Goal: Navigation & Orientation: Understand site structure

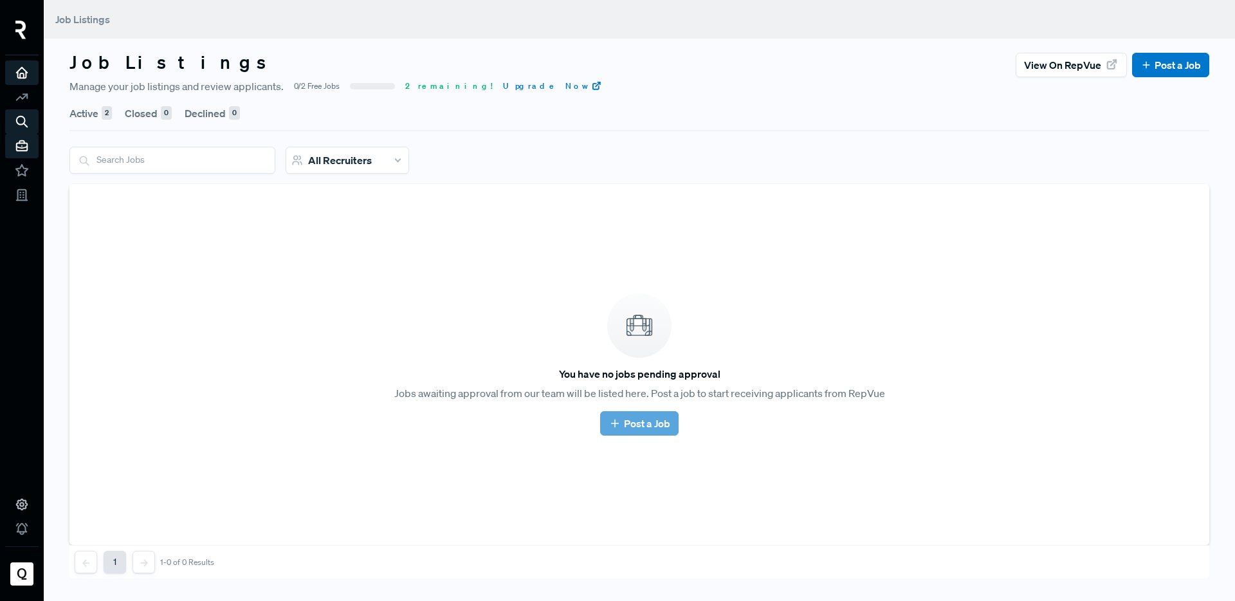
click at [16, 77] on icon at bounding box center [22, 73] width 14 height 14
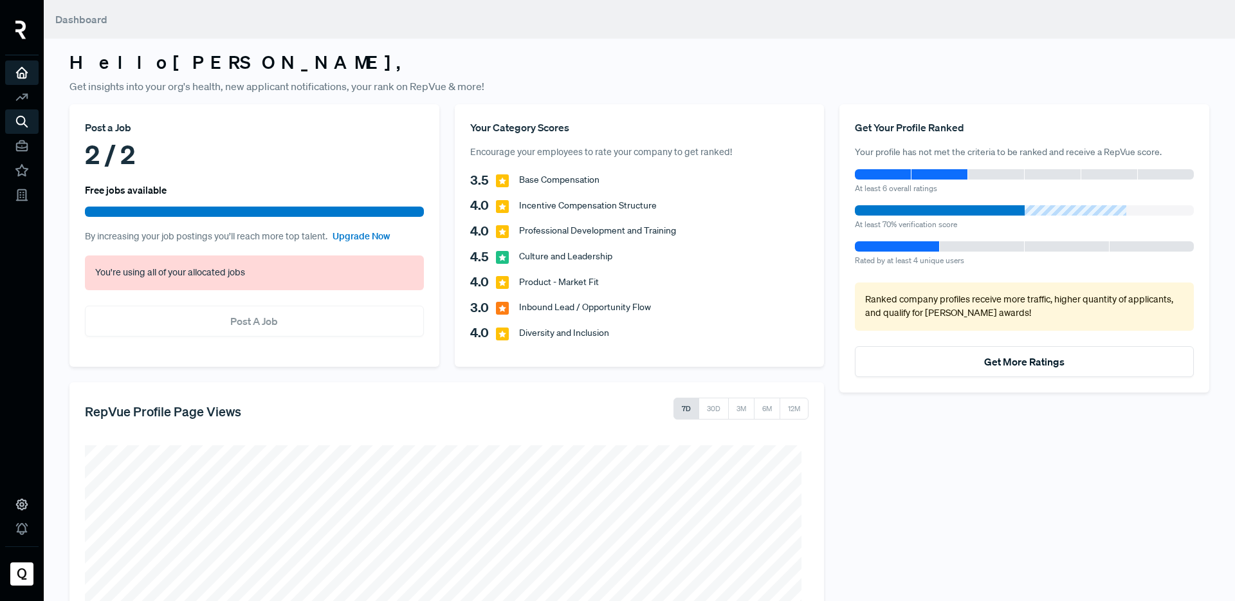
click at [19, 64] on link at bounding box center [21, 72] width 33 height 24
click at [20, 55] on div at bounding box center [21, 32] width 33 height 45
click at [20, 73] on icon at bounding box center [22, 73] width 14 height 14
click at [24, 24] on img at bounding box center [20, 30] width 11 height 19
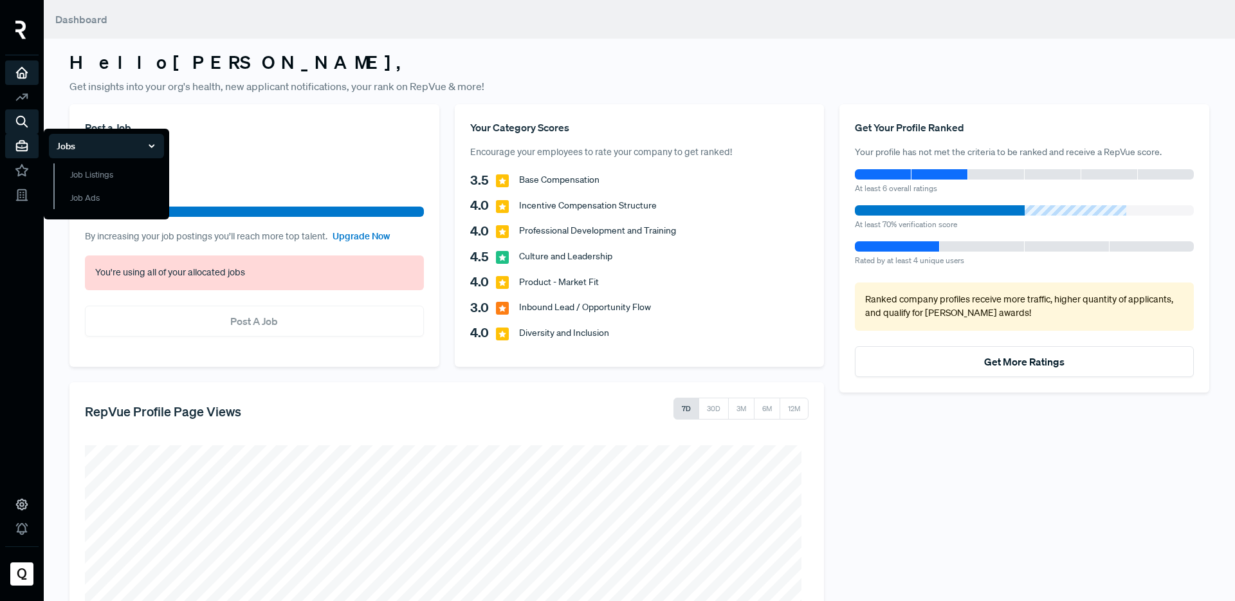
click at [24, 140] on icon at bounding box center [22, 146] width 14 height 14
click at [15, 136] on li "Jobs Job Listings Job Ads" at bounding box center [21, 146] width 33 height 24
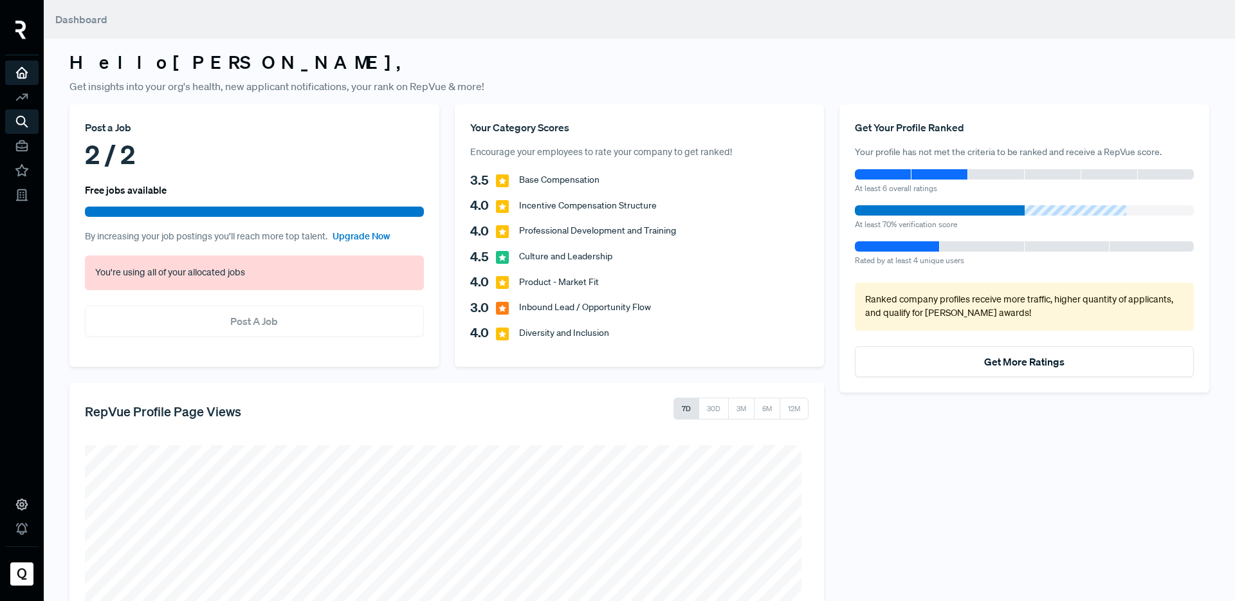
click at [113, 159] on div "2 / 2" at bounding box center [254, 154] width 339 height 39
click at [21, 168] on icon at bounding box center [22, 170] width 14 height 14
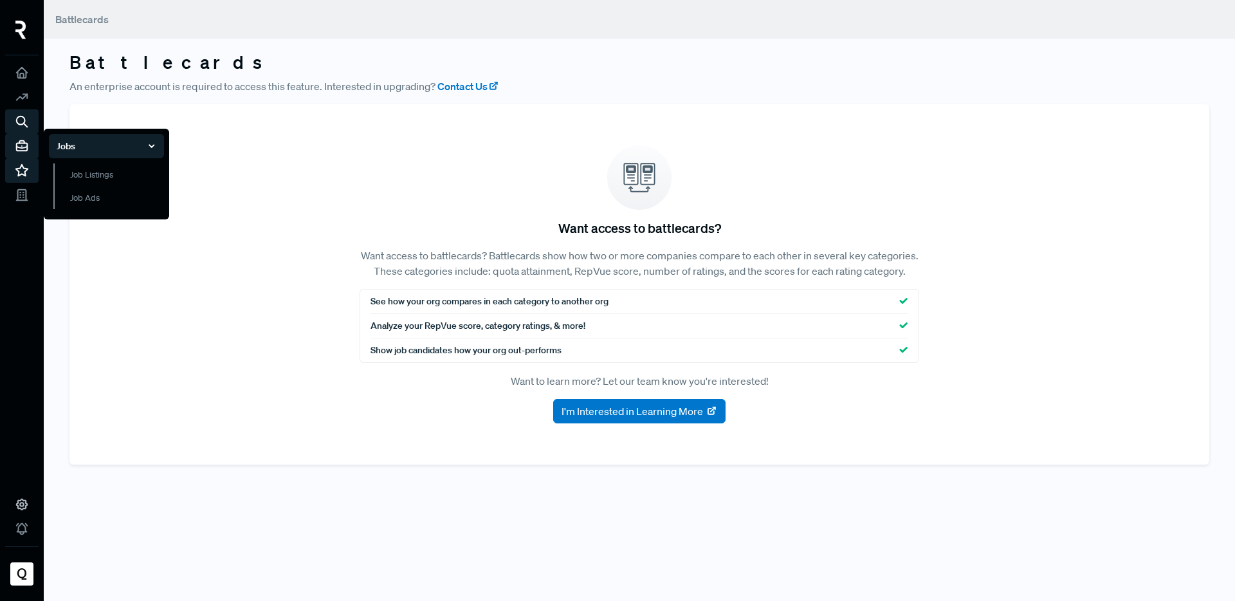
click at [27, 147] on use at bounding box center [22, 146] width 11 height 10
click at [28, 144] on icon at bounding box center [22, 146] width 14 height 14
click at [118, 170] on link "Job Listings" at bounding box center [108, 180] width 111 height 35
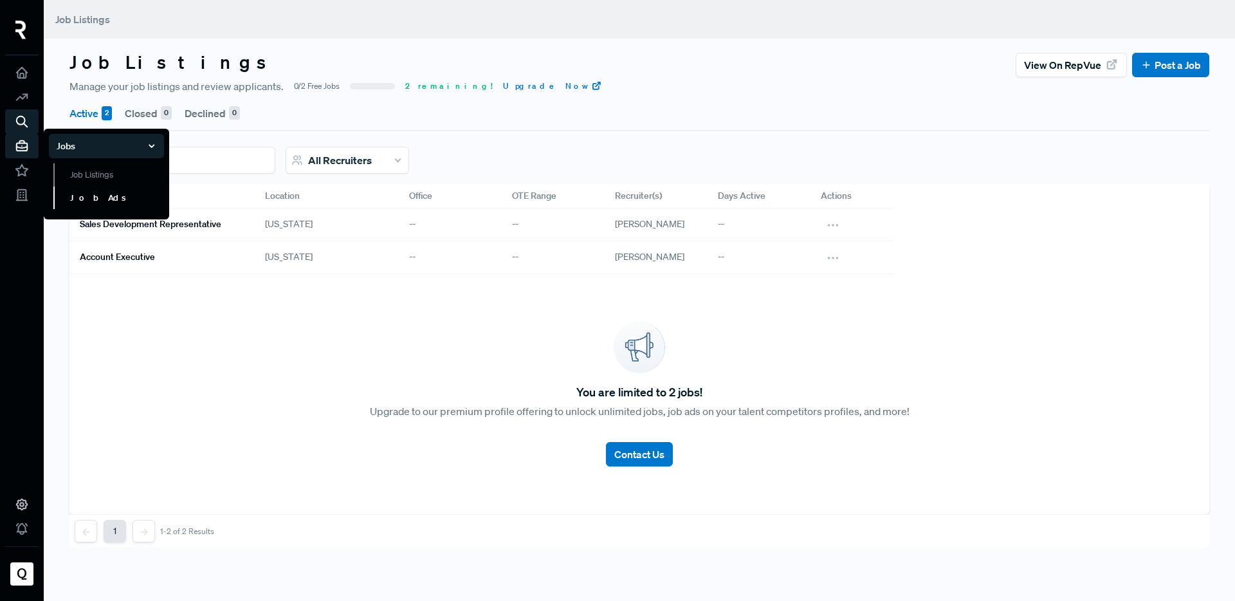
click at [94, 201] on link "Job Ads" at bounding box center [108, 198] width 111 height 23
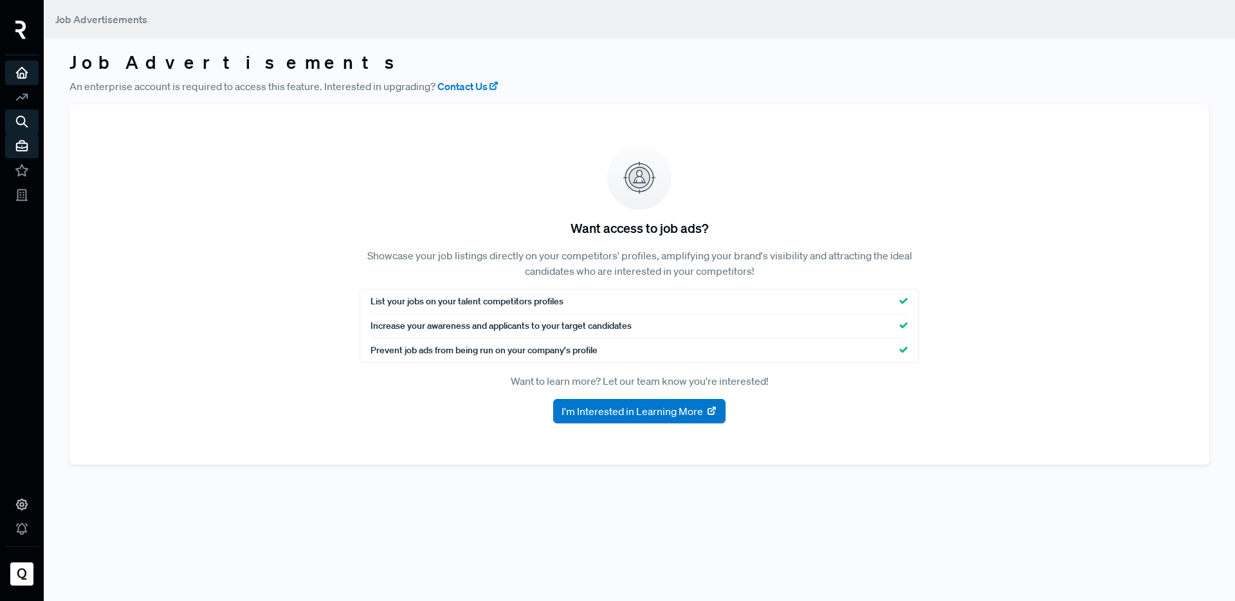
click at [25, 77] on icon at bounding box center [22, 73] width 14 height 14
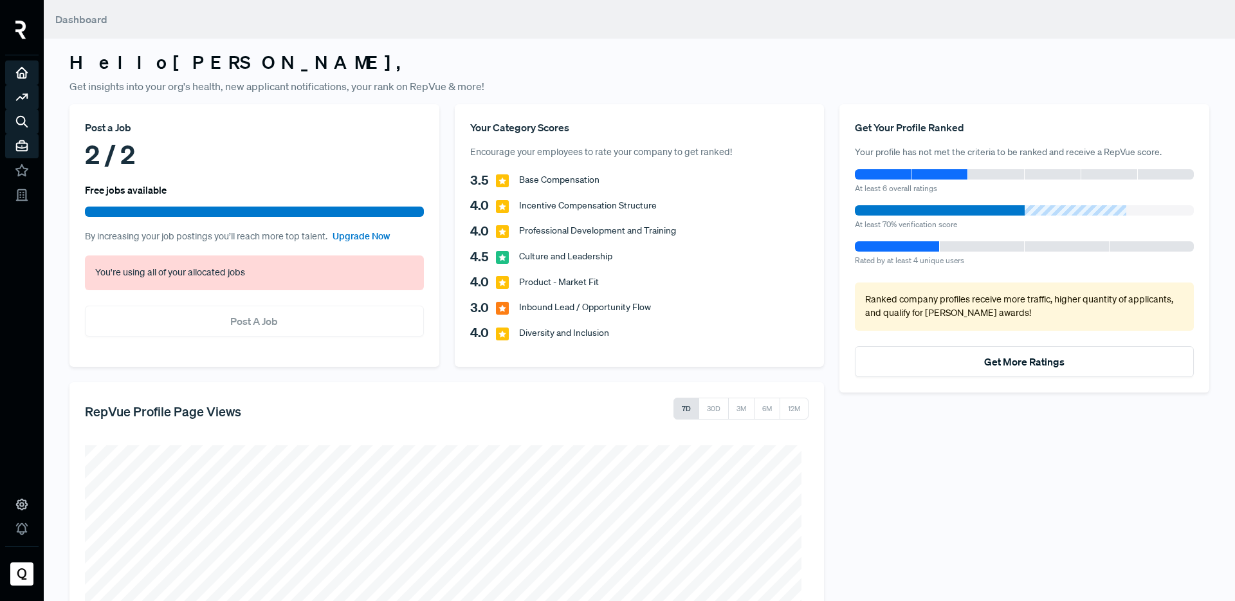
click at [25, 99] on icon at bounding box center [22, 97] width 14 height 14
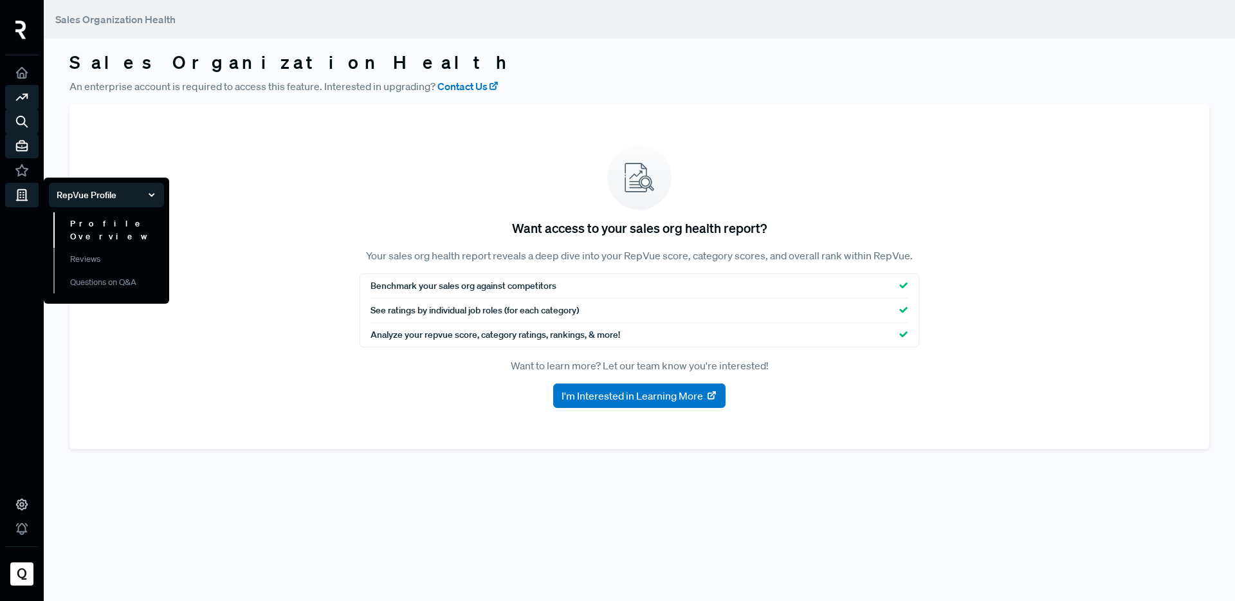
click at [125, 225] on link "Profile Overview" at bounding box center [108, 229] width 111 height 35
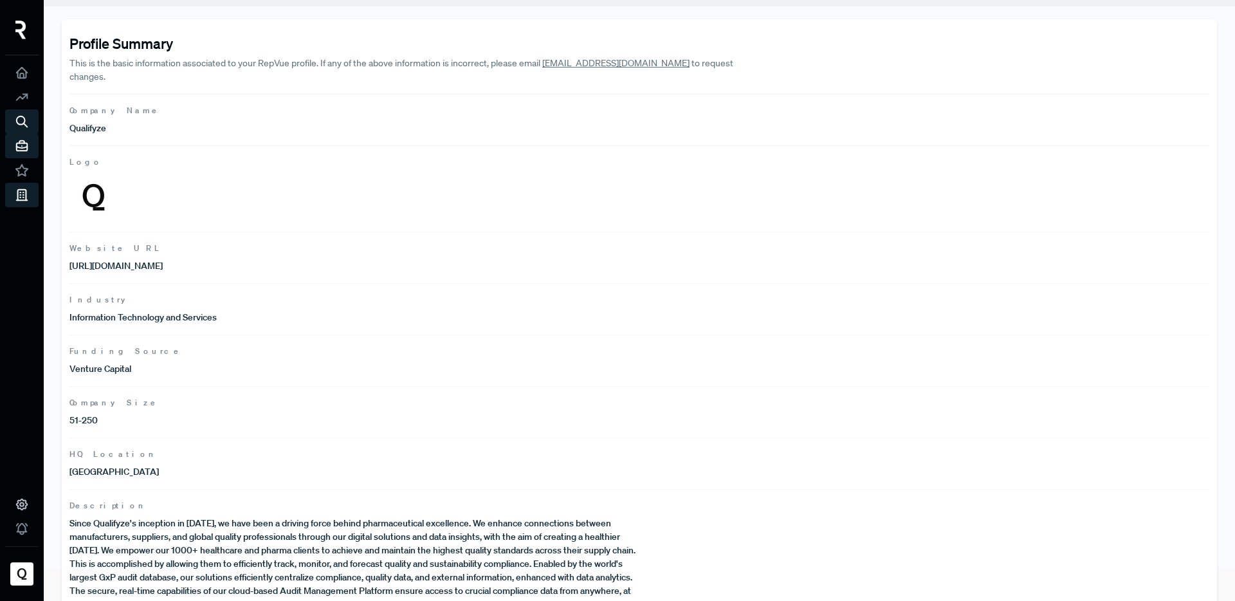
scroll to position [55, 0]
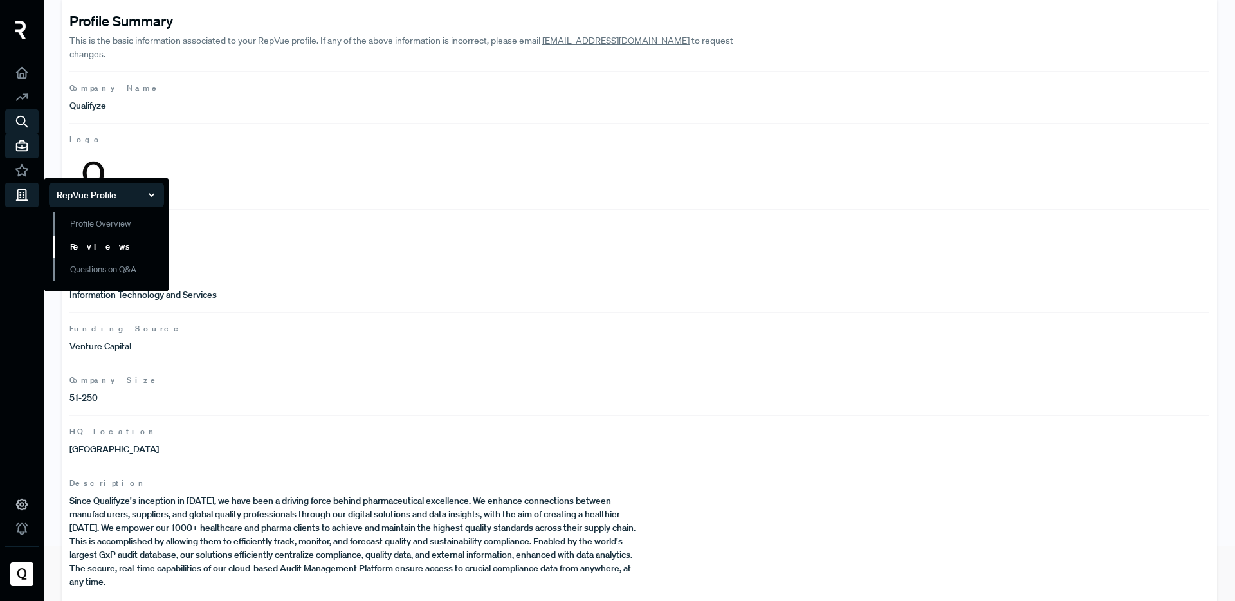
click at [110, 252] on link "Reviews" at bounding box center [108, 246] width 111 height 23
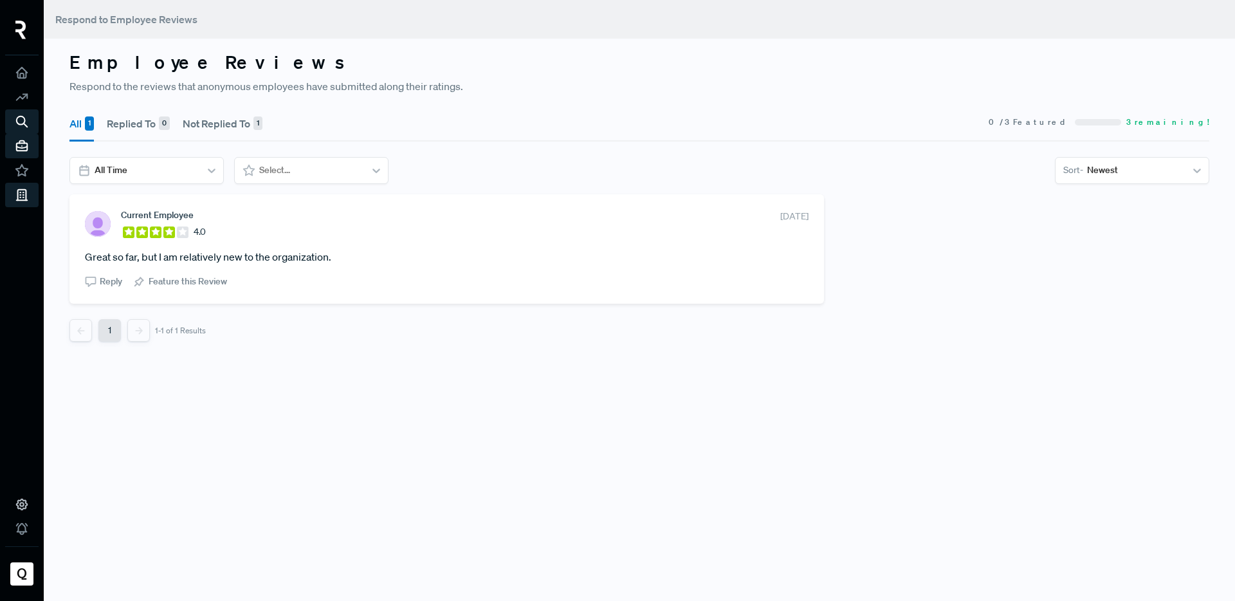
click at [223, 124] on button "Not Replied To 1" at bounding box center [223, 124] width 80 height 36
click at [80, 121] on button "All 1" at bounding box center [81, 124] width 24 height 36
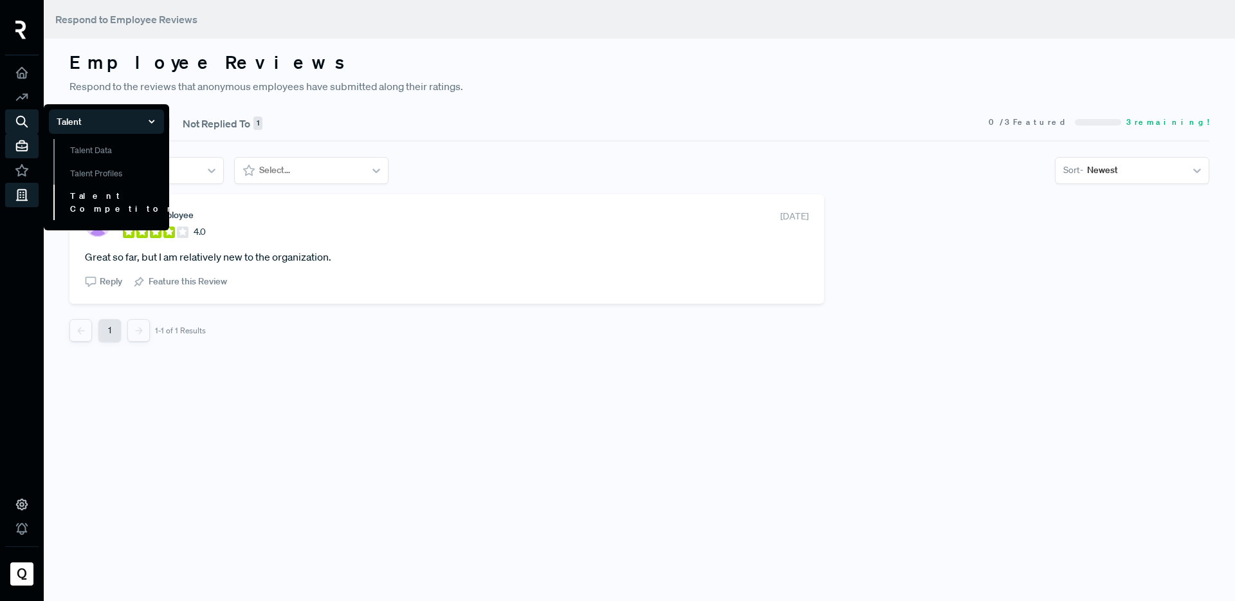
click at [113, 199] on link "Talent Competitors" at bounding box center [108, 202] width 111 height 35
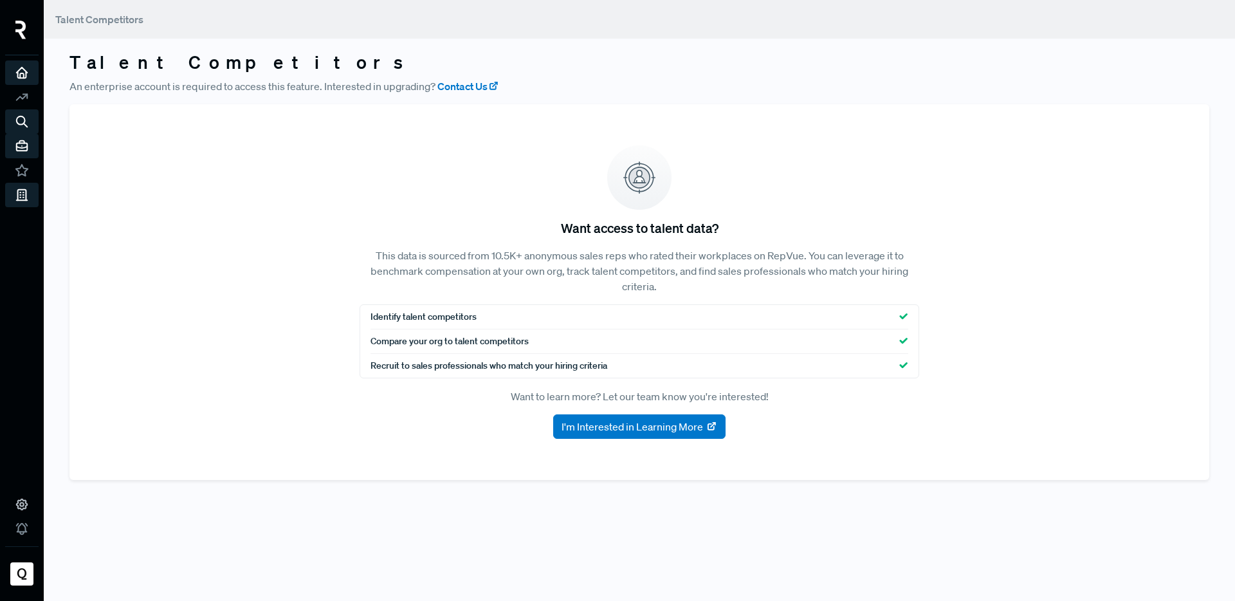
click at [24, 71] on icon at bounding box center [22, 73] width 14 height 14
